Goal: Task Accomplishment & Management: Use online tool/utility

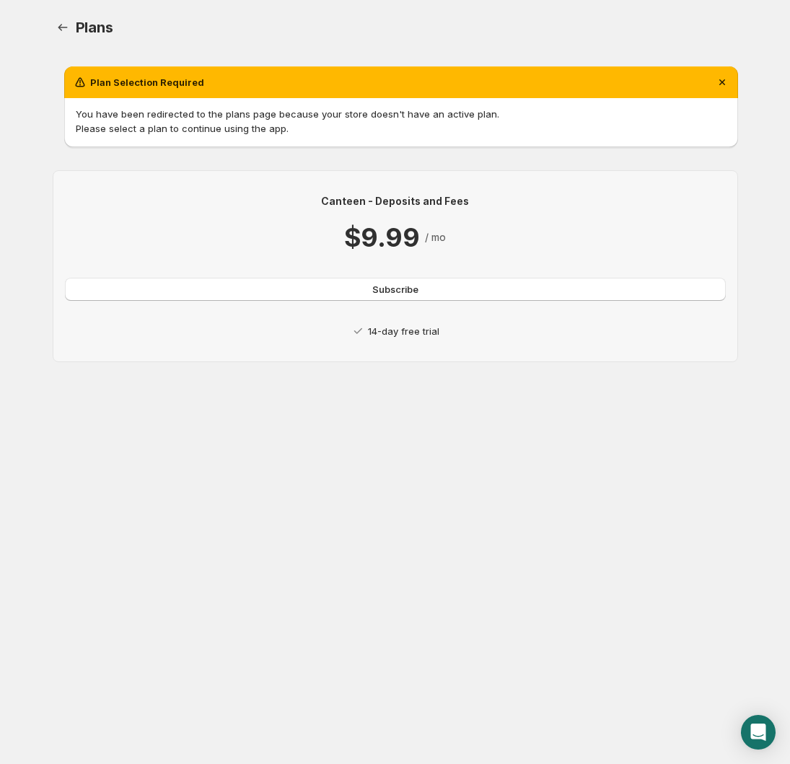
click at [534, 286] on button "Subscribe" at bounding box center [395, 289] width 661 height 23
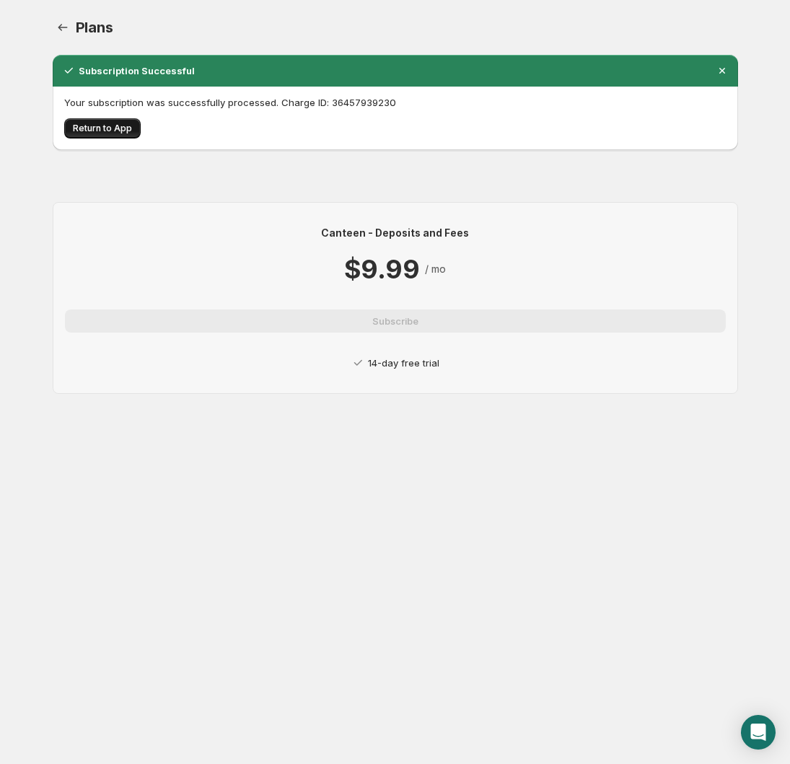
click at [89, 126] on span "Return to App" at bounding box center [102, 129] width 59 height 12
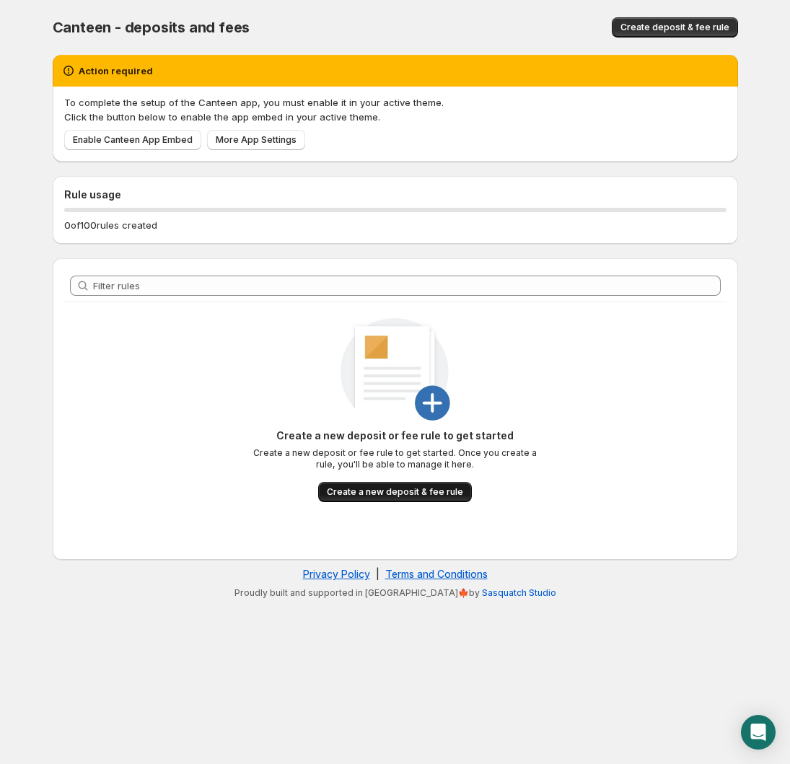
click at [437, 490] on span "Create a new deposit & fee rule" at bounding box center [395, 492] width 136 height 12
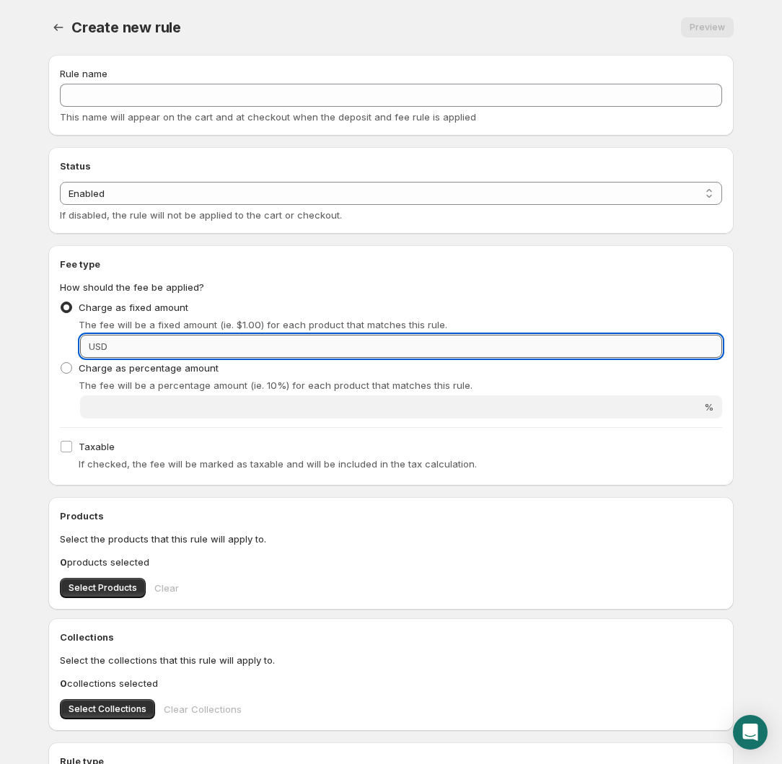
click at [149, 341] on input "Fixed amount" at bounding box center [417, 346] width 610 height 23
type input "75"
click at [175, 440] on div "Taxable If checked, the fee will be marked as taxable and will be included in t…" at bounding box center [391, 455] width 662 height 38
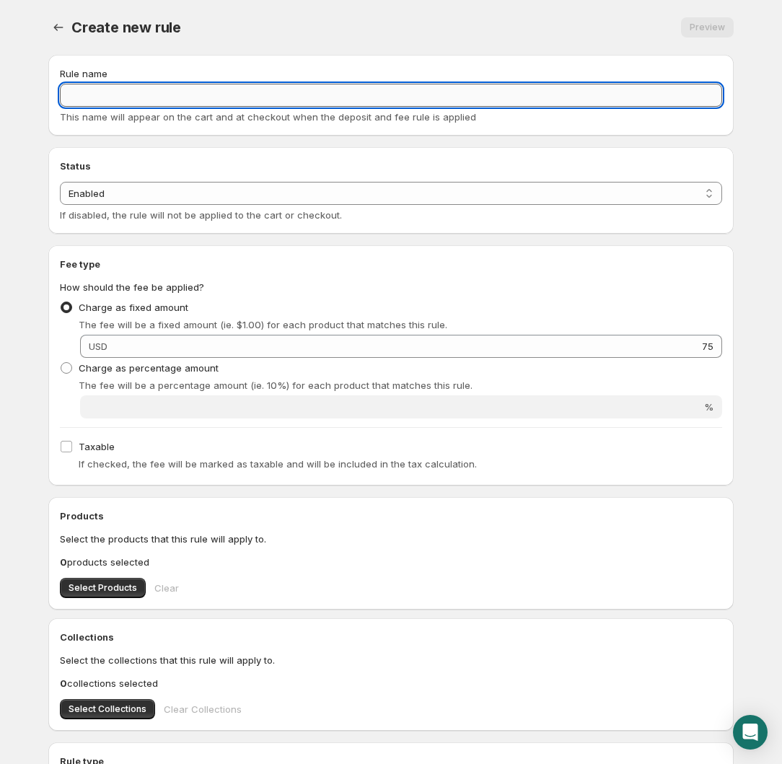
click at [84, 99] on input "Rule name" at bounding box center [391, 95] width 662 height 23
type input "Customization Set-Up Fee"
click at [89, 144] on div "Rule name Customization Set-Up Fee This name will appear on the cart and at che…" at bounding box center [385, 501] width 697 height 916
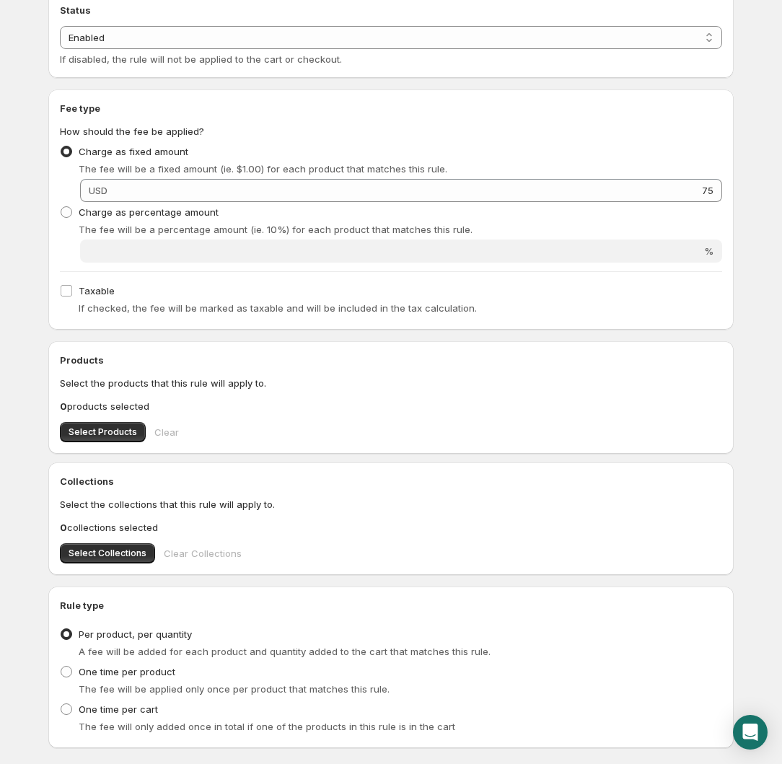
scroll to position [193, 0]
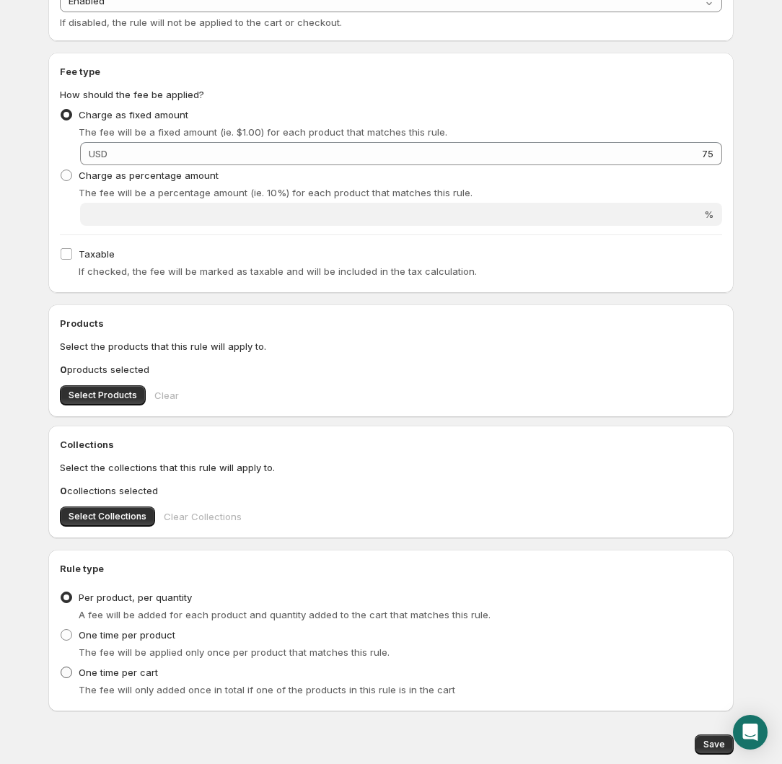
click at [130, 673] on span "One time per cart" at bounding box center [118, 673] width 79 height 12
click at [61, 667] on input "One time per cart" at bounding box center [61, 667] width 1 height 1
radio input "true"
click at [112, 394] on span "Select Products" at bounding box center [103, 396] width 69 height 12
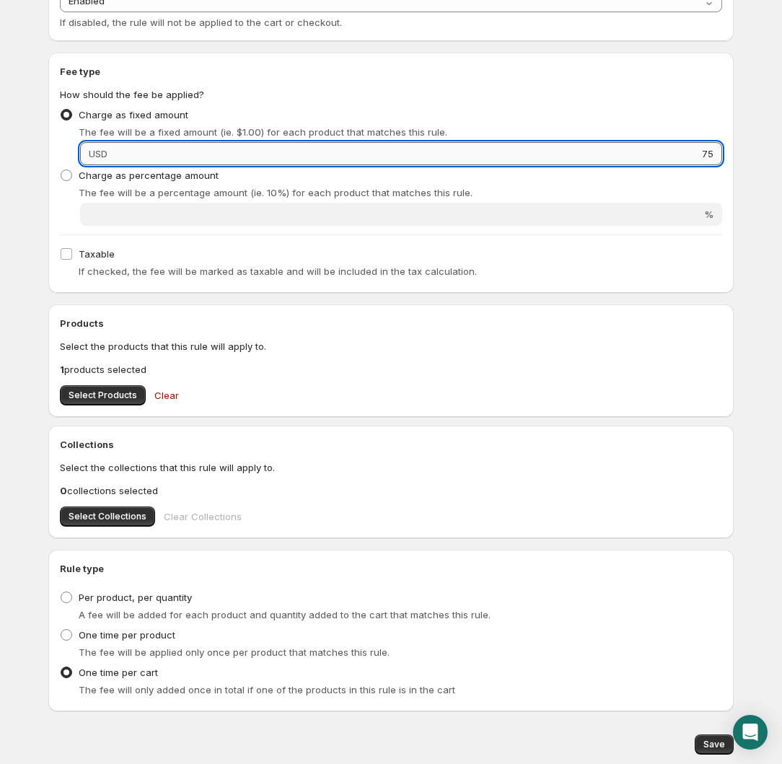
drag, startPoint x: 700, startPoint y: 146, endPoint x: 709, endPoint y: 148, distance: 9.5
click at [709, 148] on input "75" at bounding box center [417, 153] width 610 height 23
type input "85"
click at [646, 60] on div "Fee type How should the fee be applied? Charge as fixed amount The fee will be …" at bounding box center [390, 173] width 685 height 240
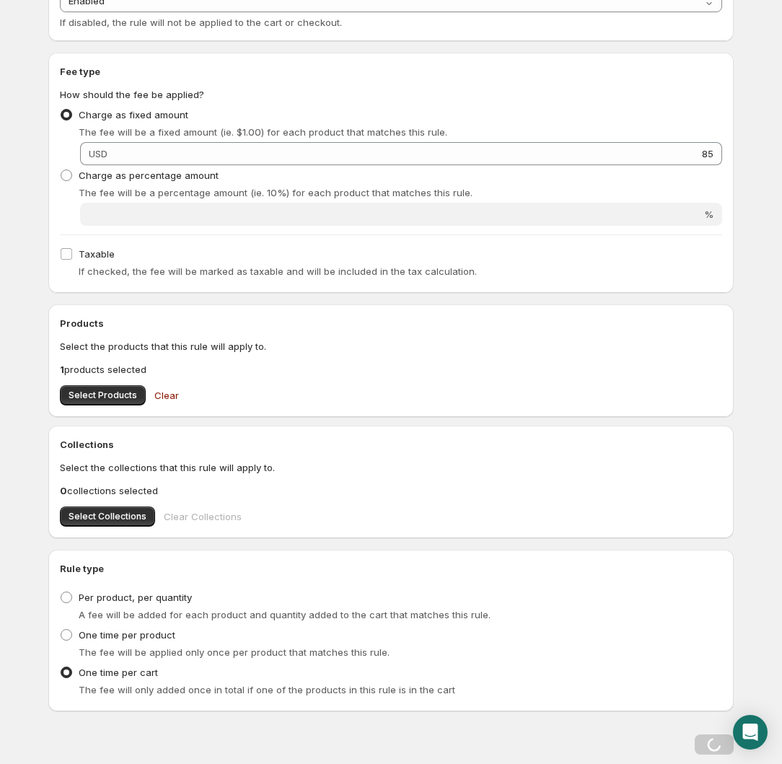
scroll to position [0, 0]
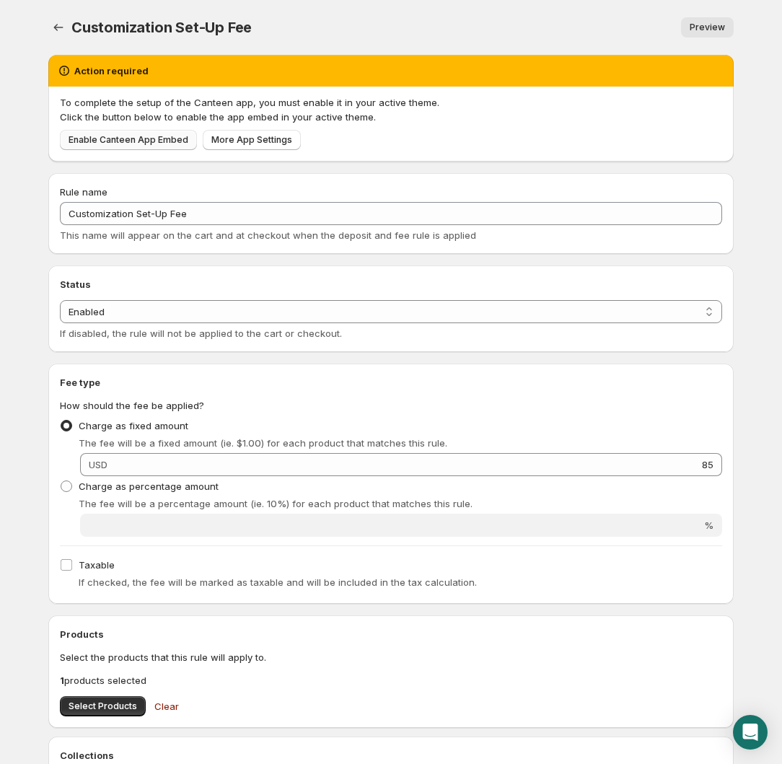
click at [120, 142] on span "Enable Canteen App Embed" at bounding box center [129, 140] width 120 height 12
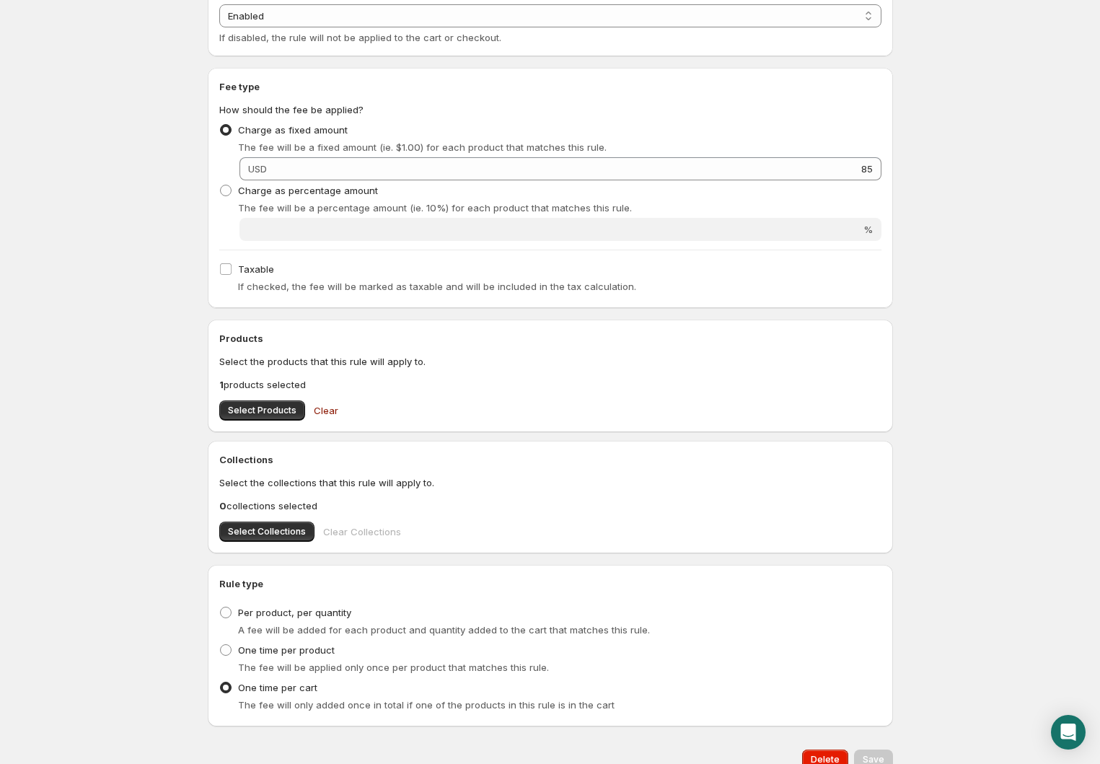
scroll to position [315, 0]
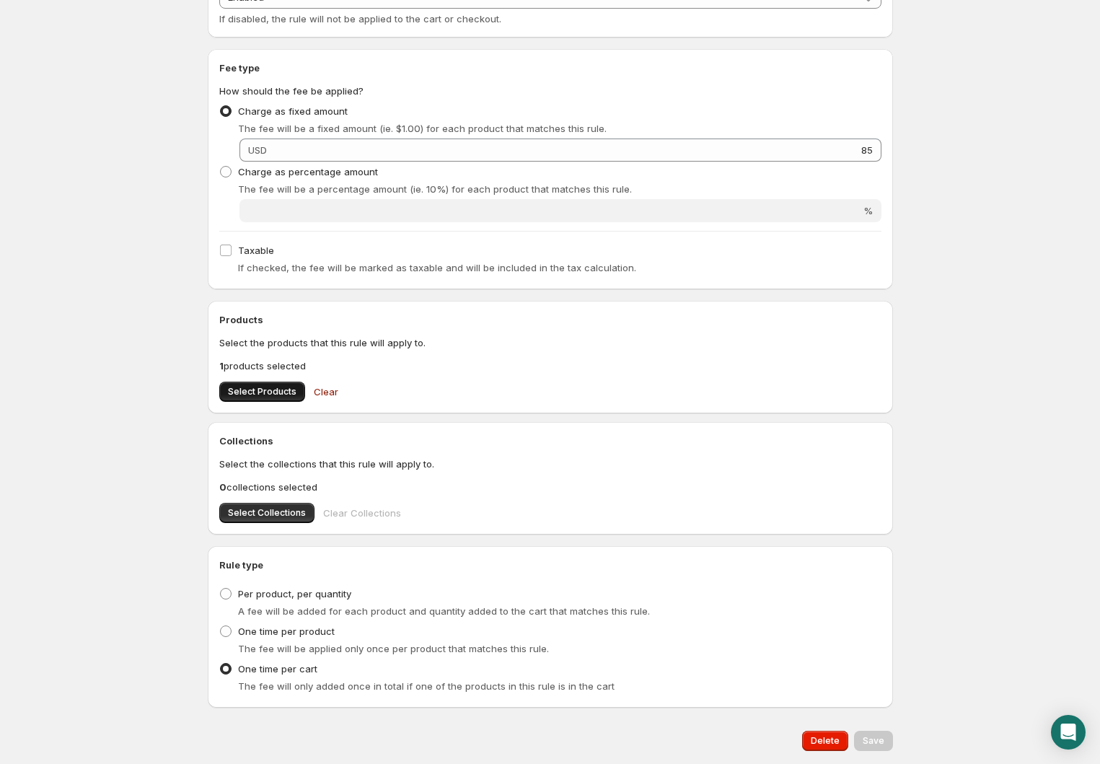
click at [248, 394] on span "Select Products" at bounding box center [262, 392] width 69 height 12
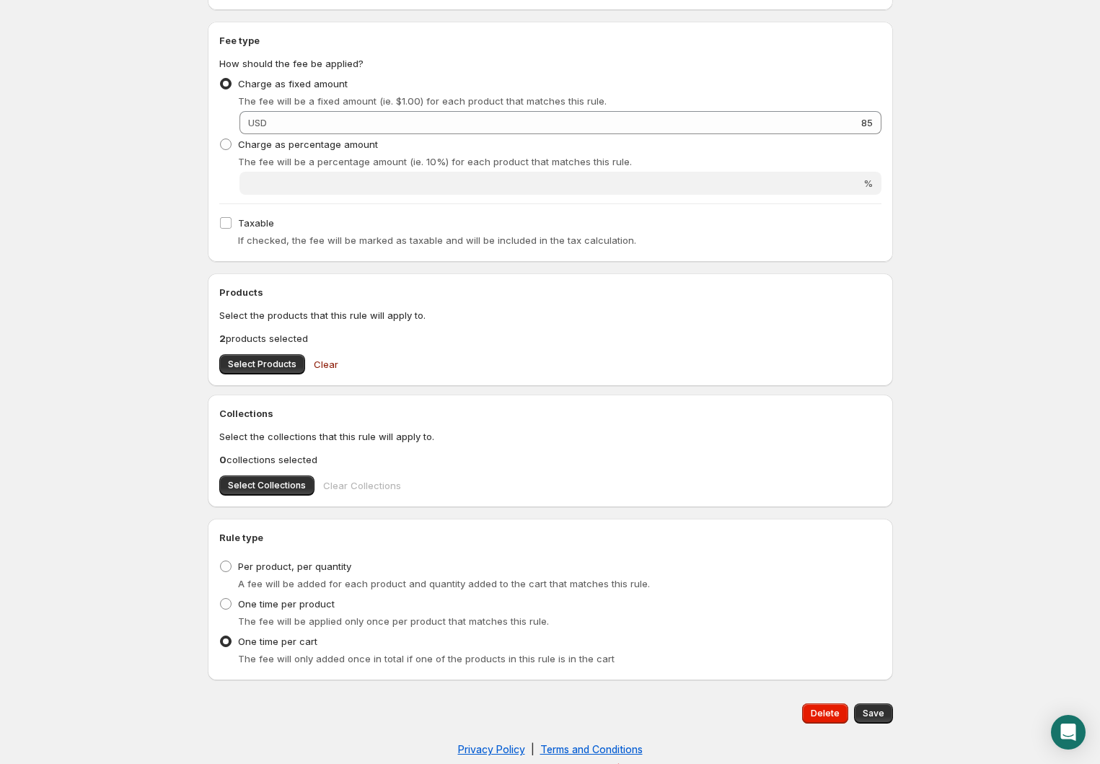
scroll to position [359, 0]
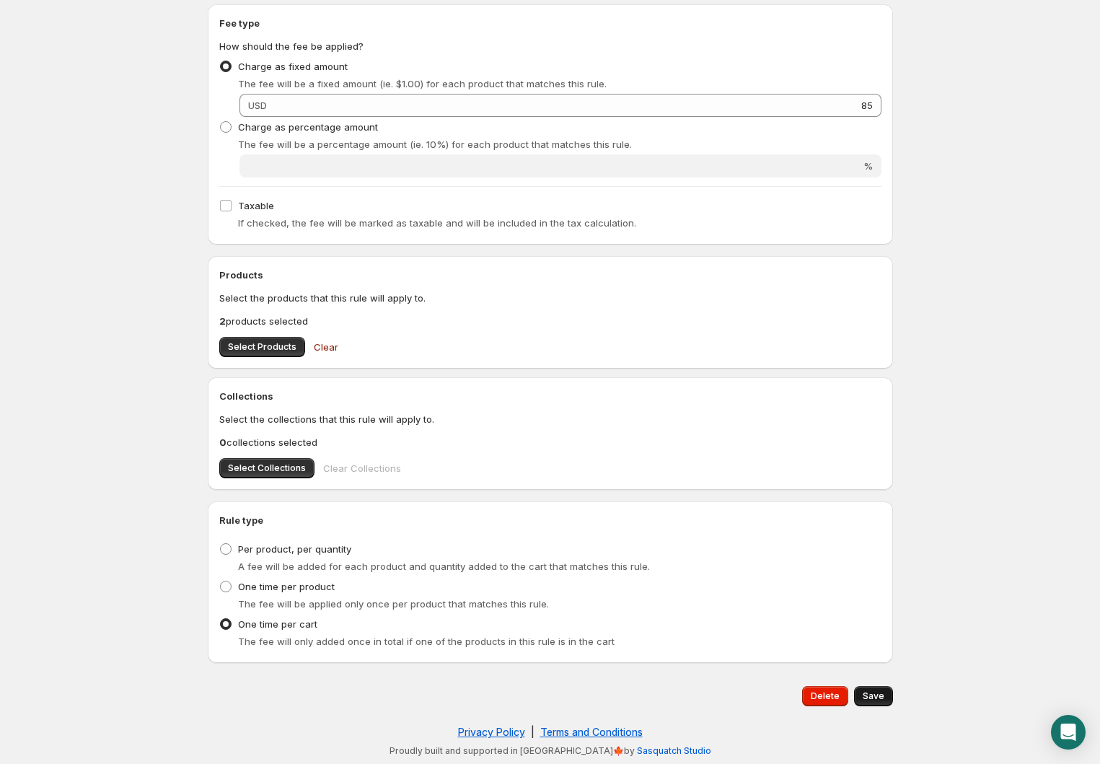
click at [789, 695] on span "Save" at bounding box center [874, 696] width 22 height 12
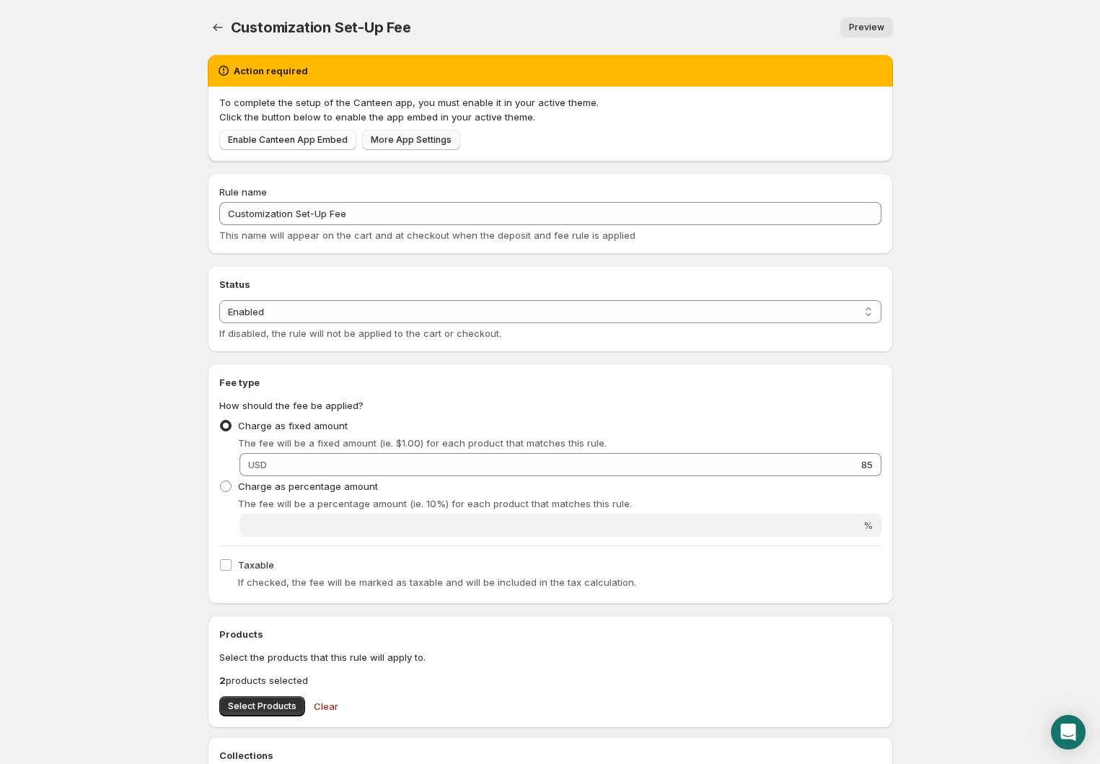
click at [414, 141] on span "More App Settings" at bounding box center [411, 140] width 81 height 12
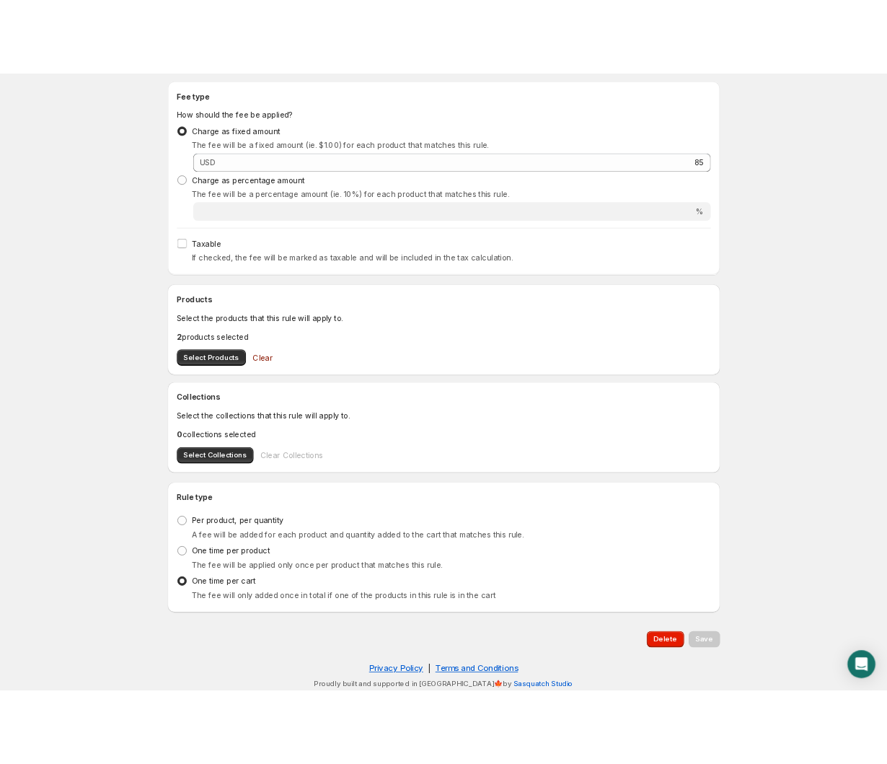
scroll to position [359, 0]
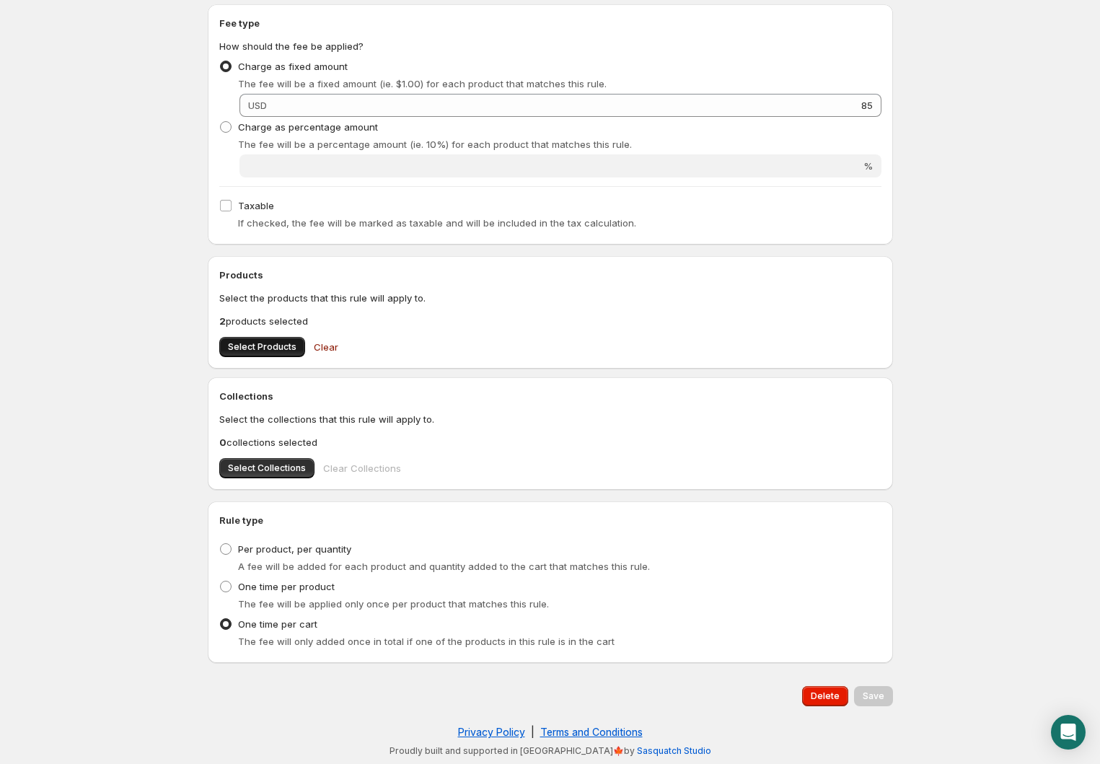
click at [258, 343] on span "Select Products" at bounding box center [262, 347] width 69 height 12
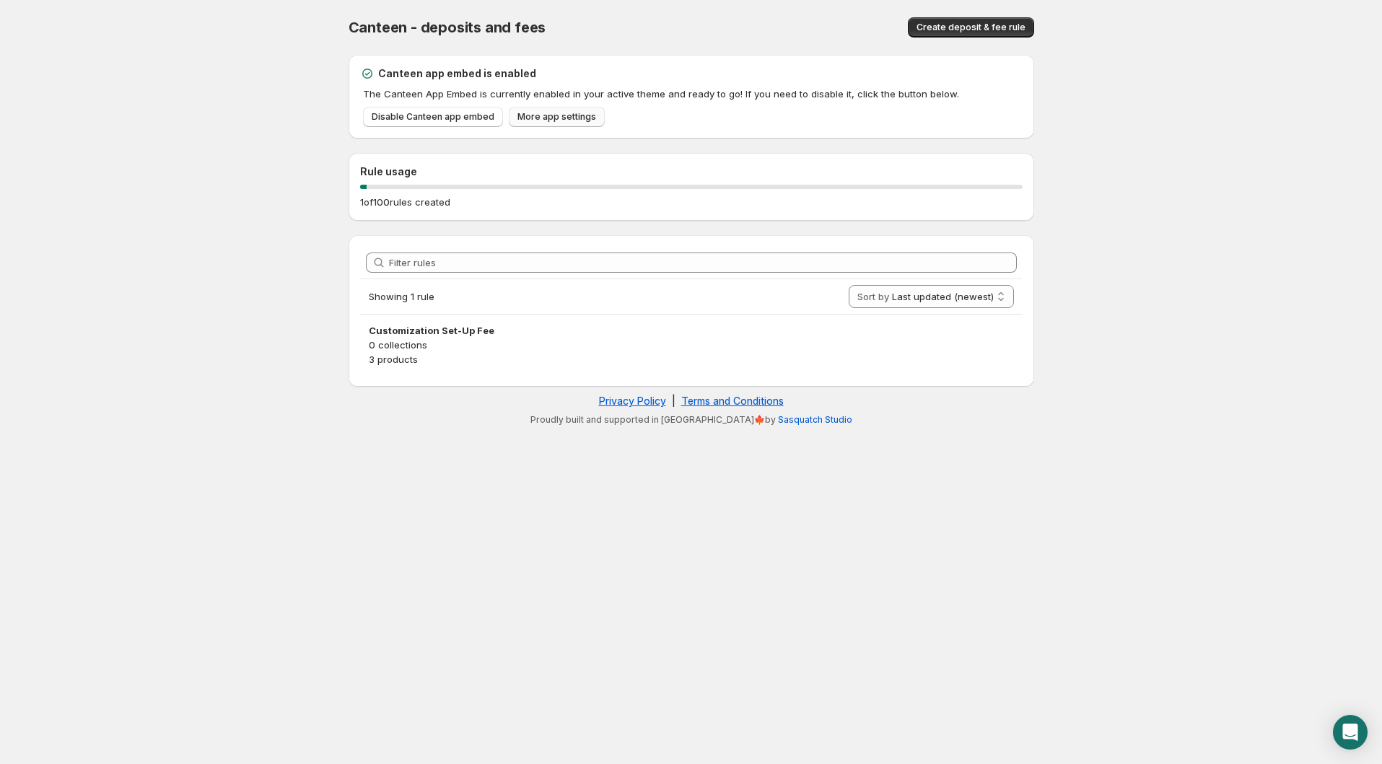
click at [550, 112] on span "More app settings" at bounding box center [556, 117] width 79 height 12
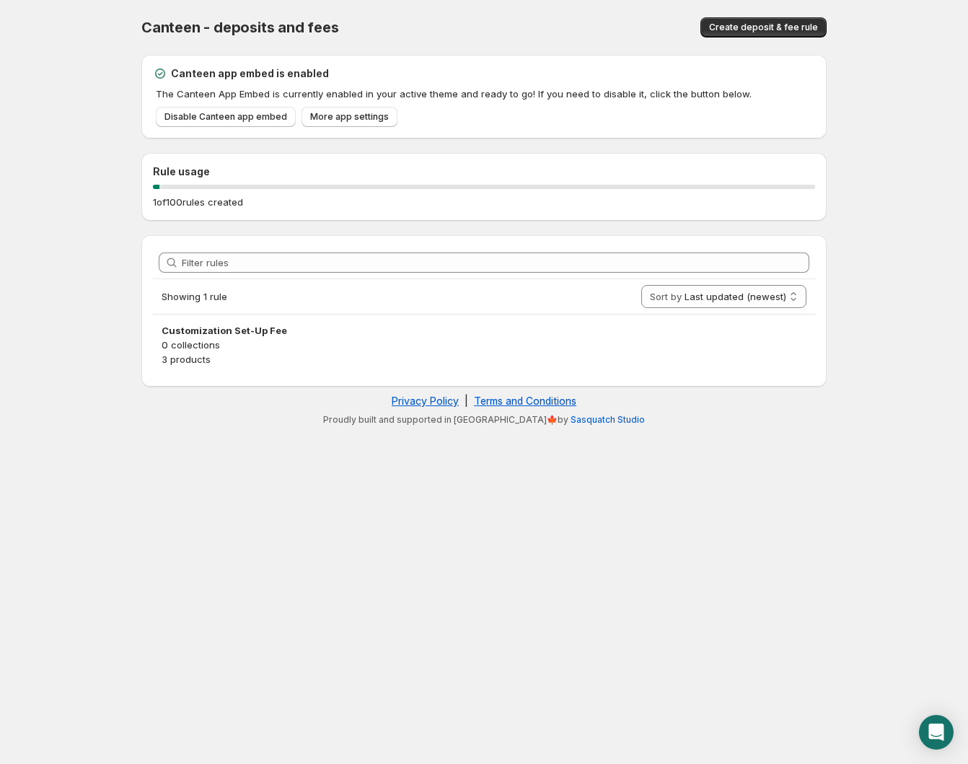
click at [874, 248] on body "Home Help Canteen - deposits and fees. This page is ready Canteen - deposits an…" at bounding box center [484, 382] width 968 height 764
